Goal: Download file/media

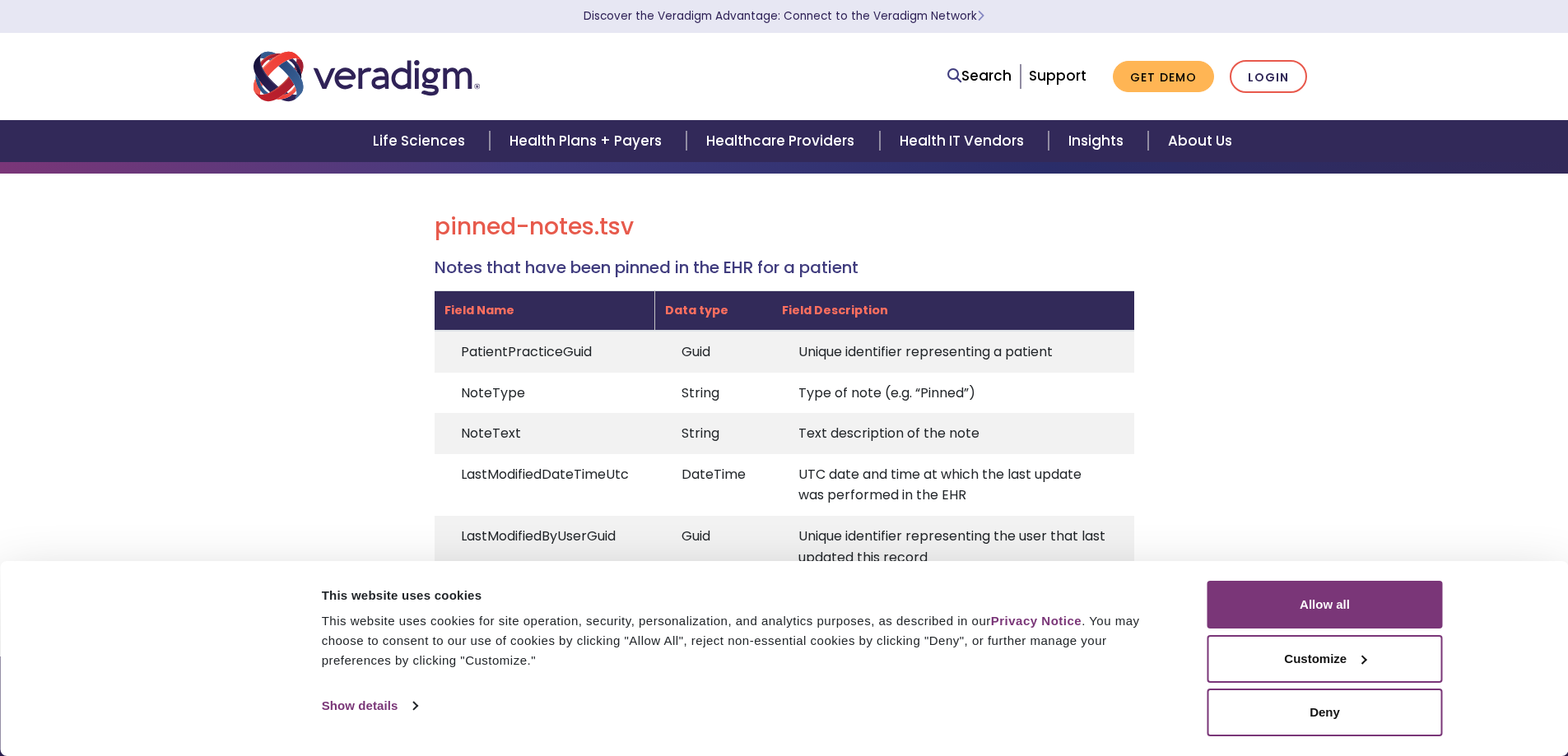
scroll to position [137, 0]
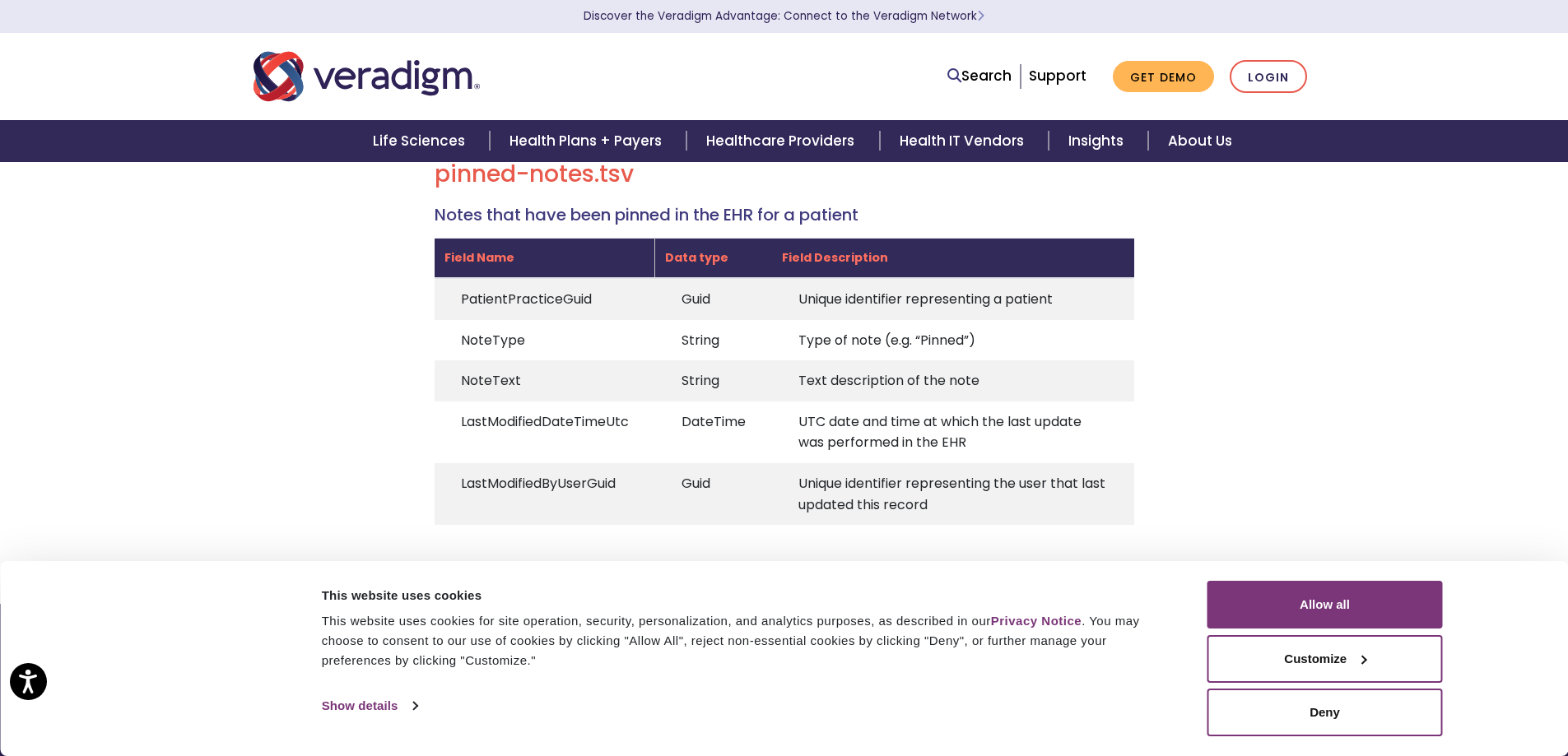
click at [237, 364] on div "pinned-notes.tsv Notes that have been pinned in the EHR for a patient Field Nam…" at bounding box center [784, 362] width 1568 height 483
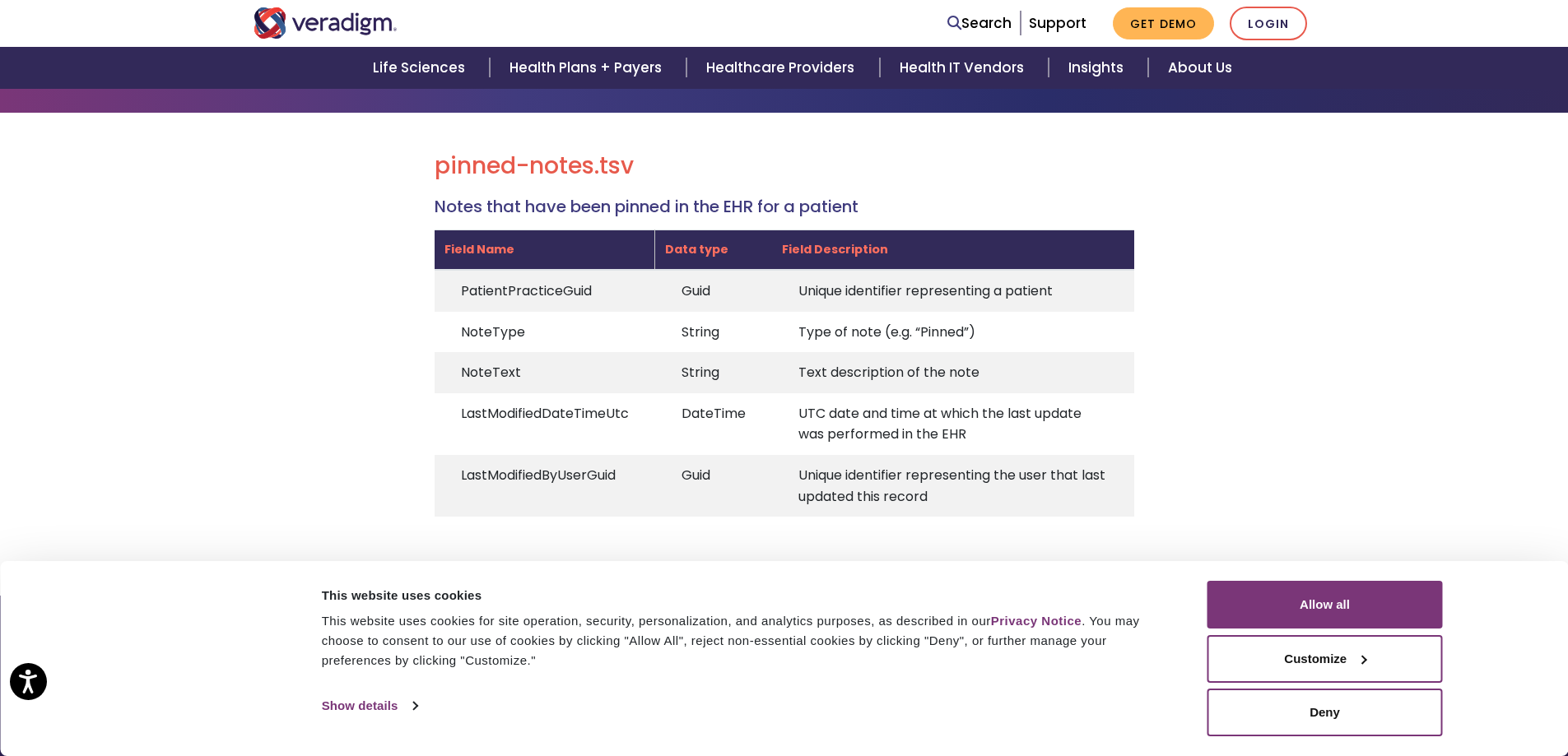
scroll to position [201, 0]
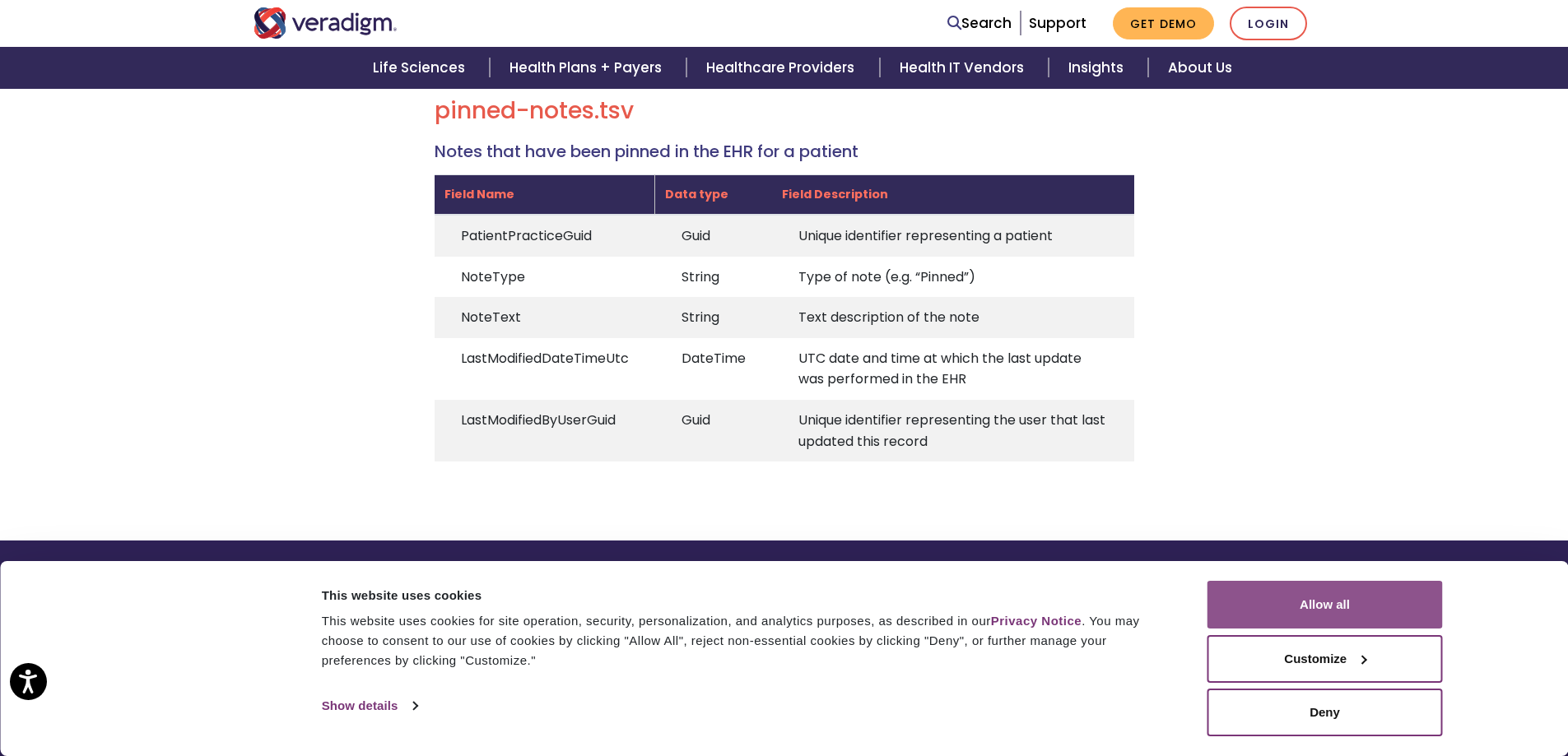
click at [1400, 594] on button "Allow all" at bounding box center [1325, 604] width 235 height 47
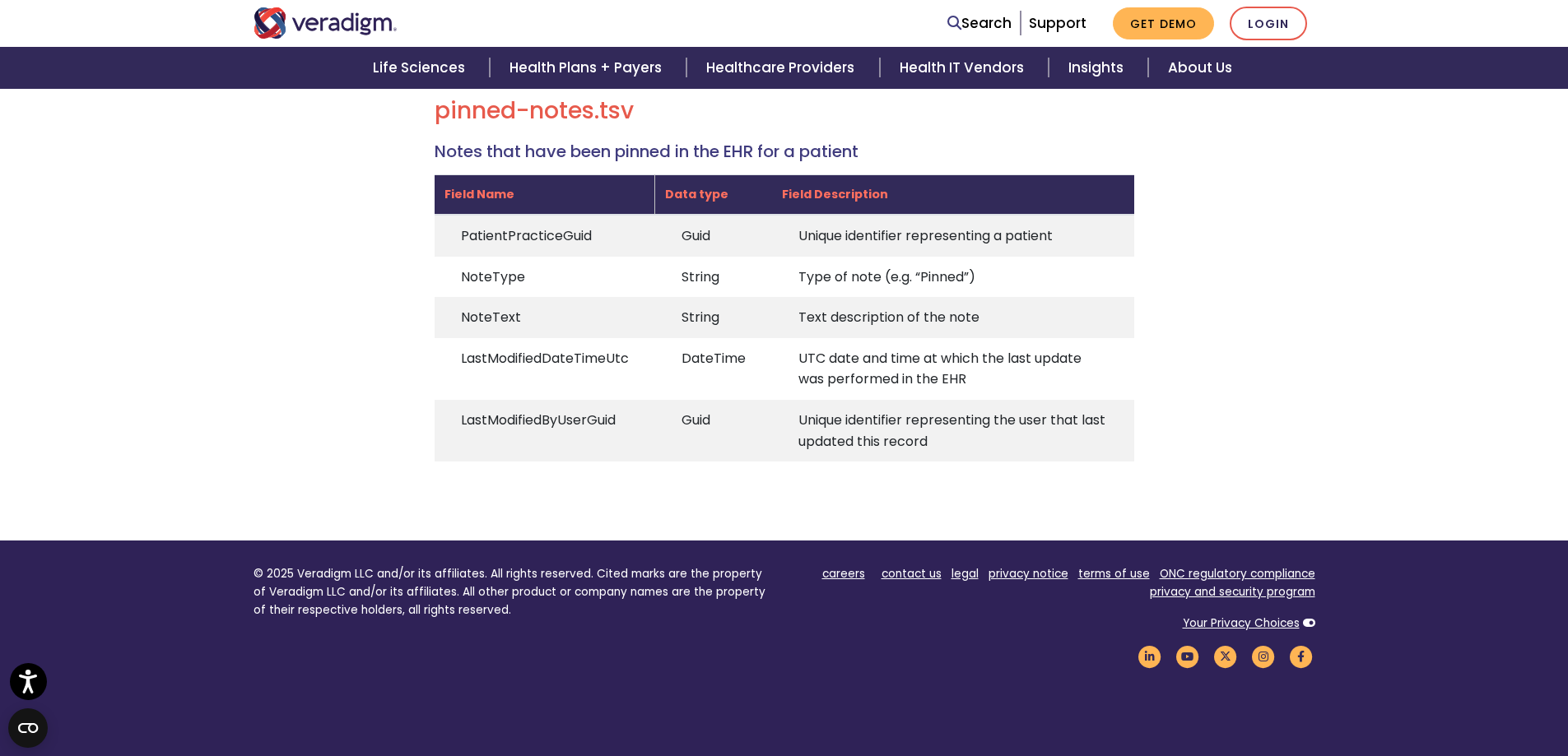
click at [1304, 417] on div "pinned-notes.tsv Notes that have been pinned in the EHR for a patient Field Nam…" at bounding box center [784, 286] width 1086 height 378
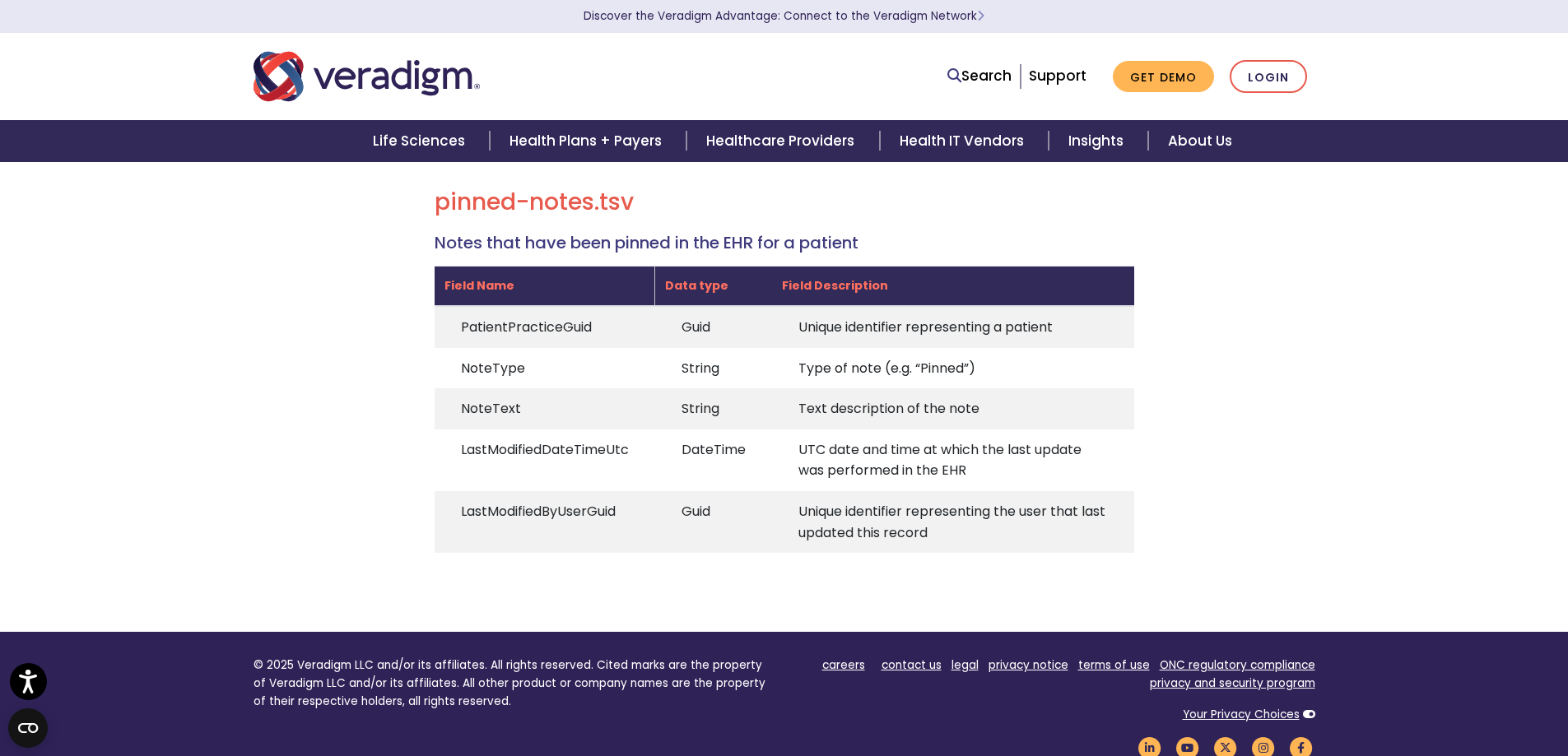
scroll to position [0, 0]
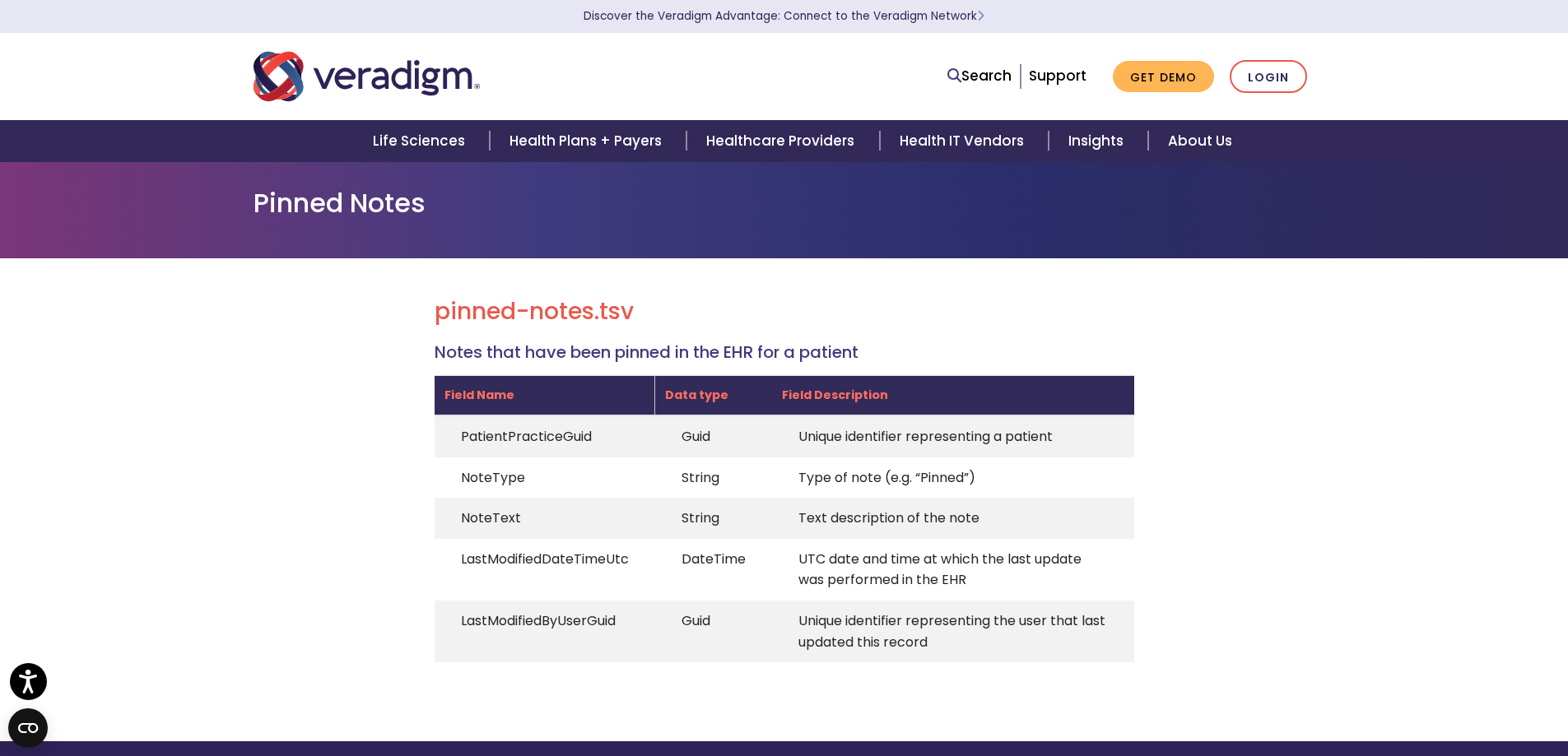
click at [1052, 62] on ul "Search Support Get Demo Login" at bounding box center [1127, 77] width 376 height 34
click at [1053, 72] on link "Support" at bounding box center [1057, 75] width 58 height 20
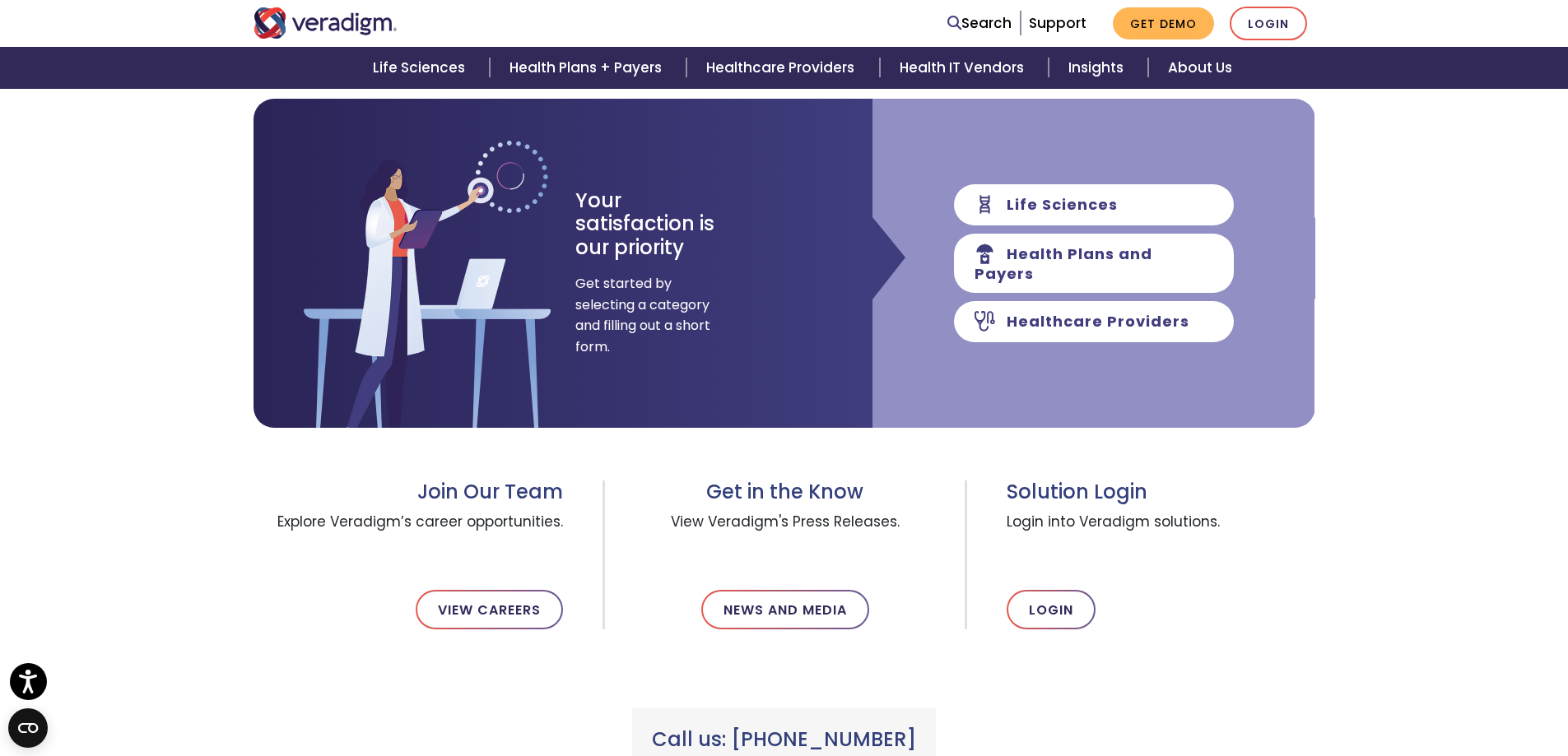
scroll to position [274, 0]
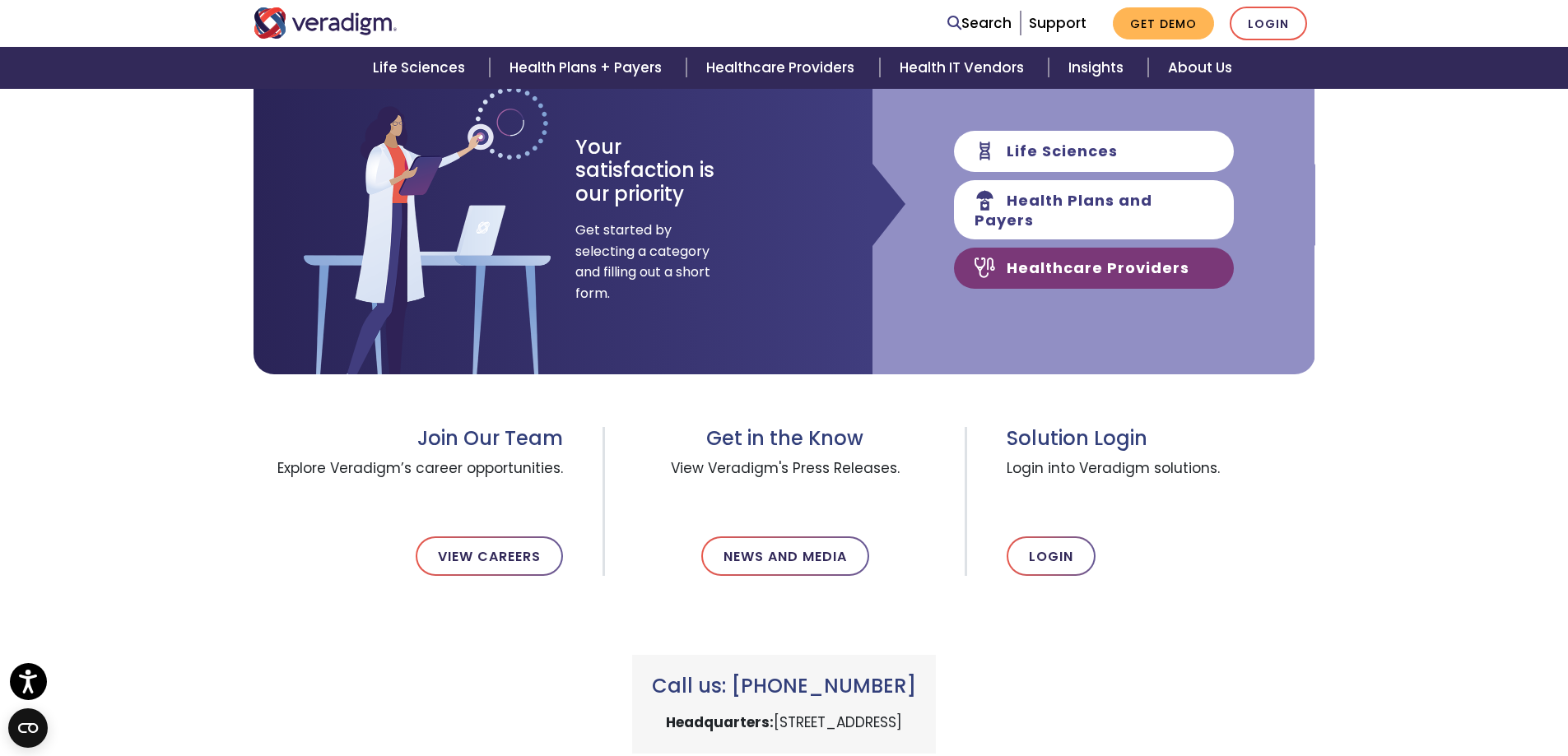
click at [1058, 266] on link "Healthcare Providers" at bounding box center [1094, 268] width 280 height 41
